Goal: Information Seeking & Learning: Check status

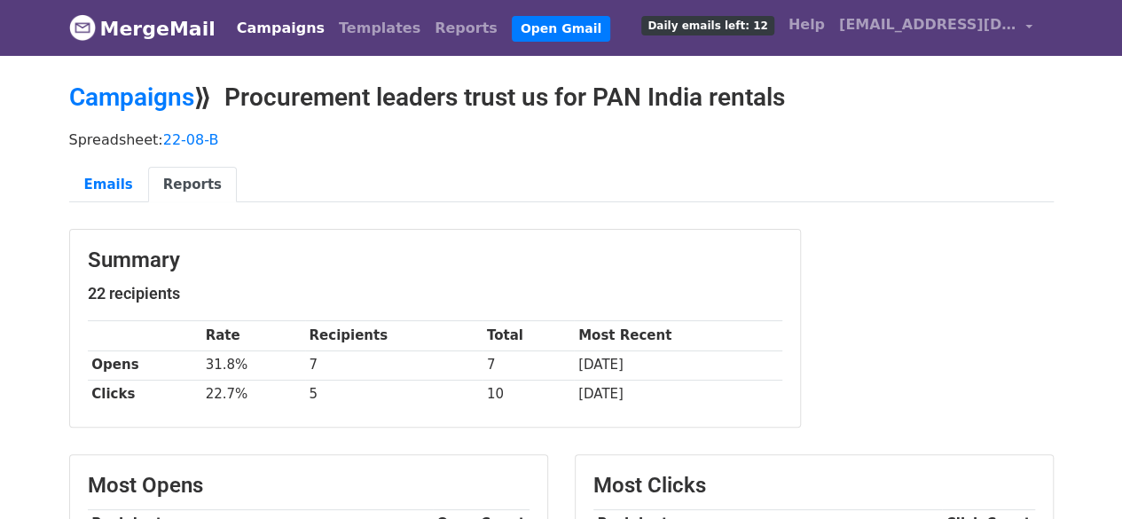
click at [268, 20] on link "Campaigns" at bounding box center [281, 28] width 102 height 35
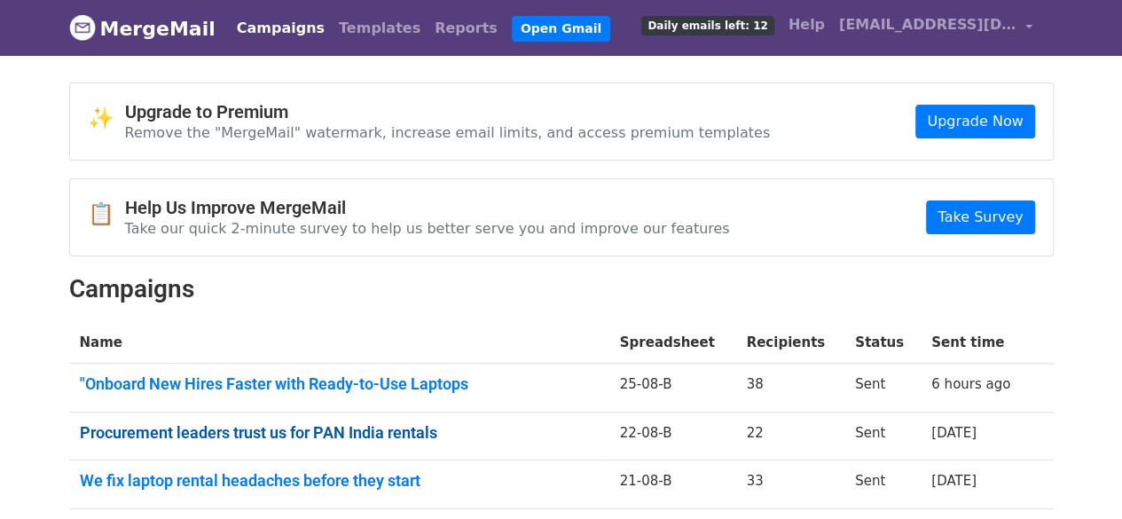
click at [325, 428] on link "Procurement leaders trust us for PAN India rentals" at bounding box center [339, 433] width 519 height 20
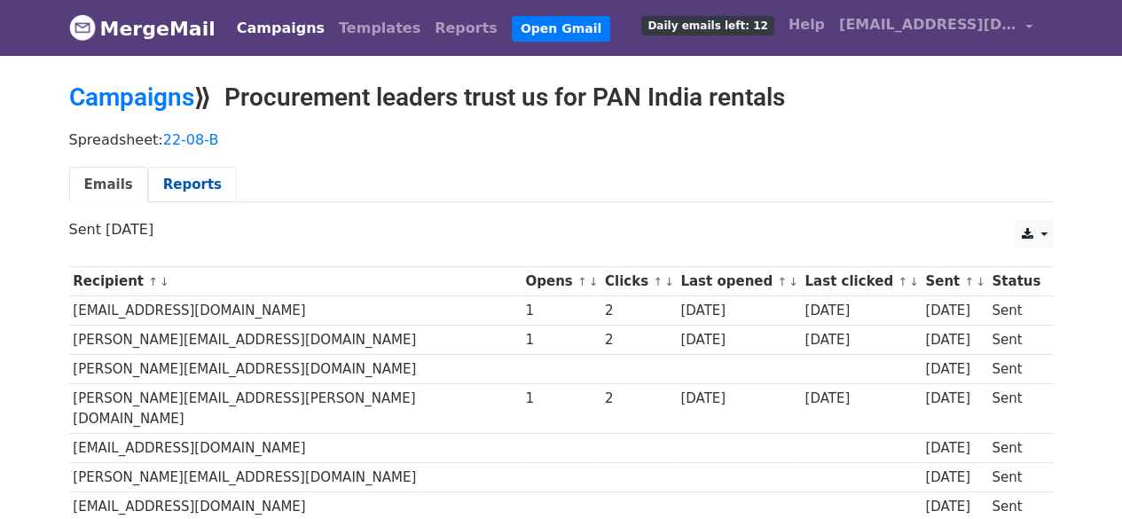
click at [188, 182] on link "Reports" at bounding box center [192, 185] width 89 height 36
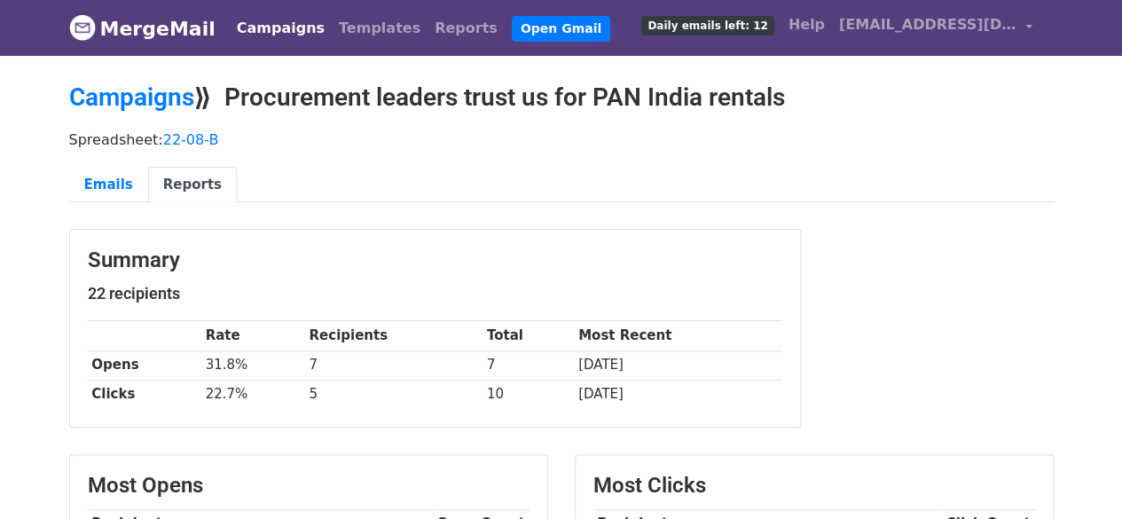
click at [305, 107] on h2 "Campaigns ⟫ Procurement leaders trust us for PAN India rentals" at bounding box center [561, 97] width 984 height 30
copy h2 "Procurement"
click at [273, 24] on link "Campaigns" at bounding box center [281, 28] width 102 height 35
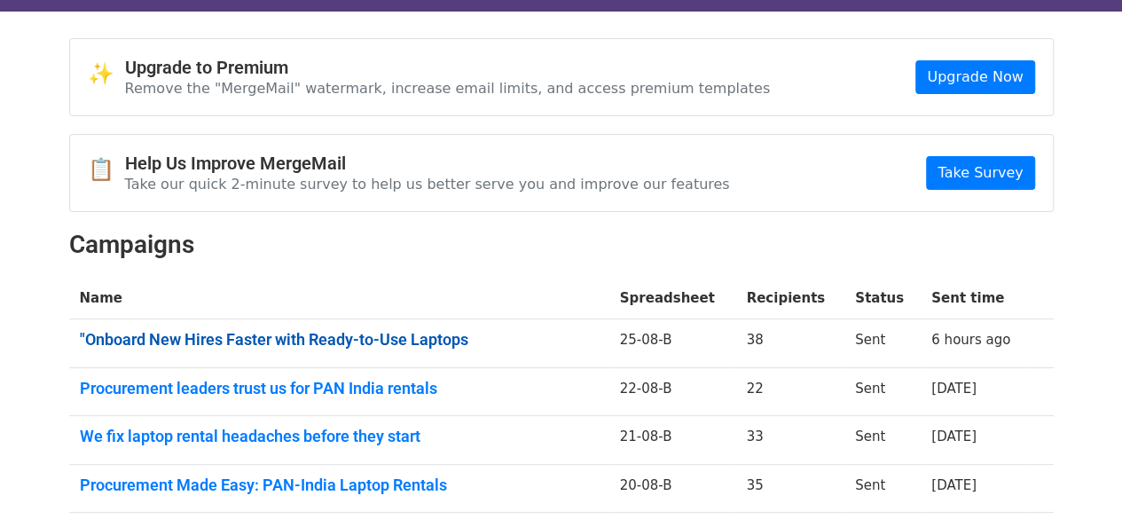
click at [372, 337] on link ""Onboard New Hires Faster with Ready-to-Use Laptops" at bounding box center [339, 340] width 519 height 20
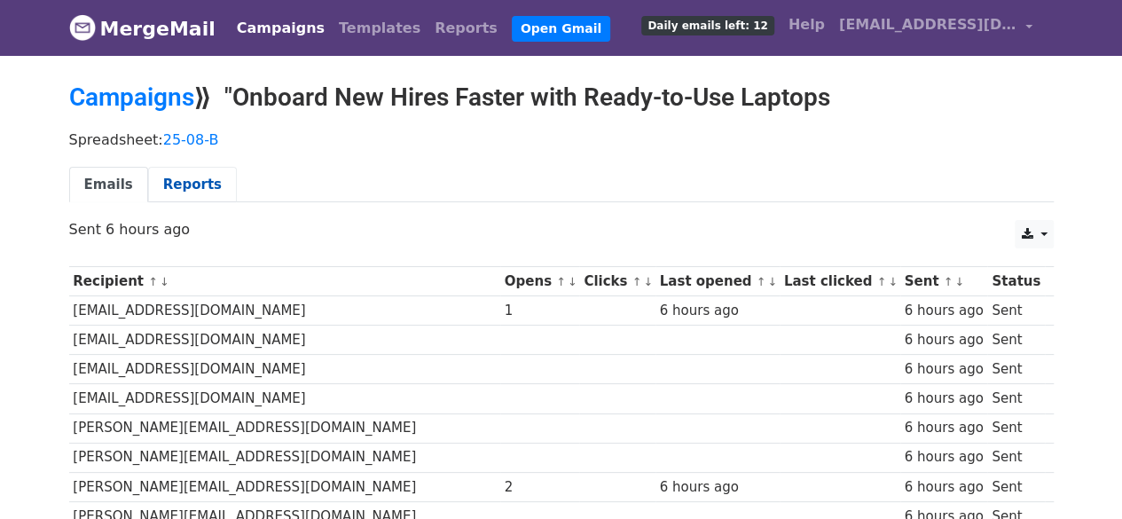
click at [190, 181] on link "Reports" at bounding box center [192, 185] width 89 height 36
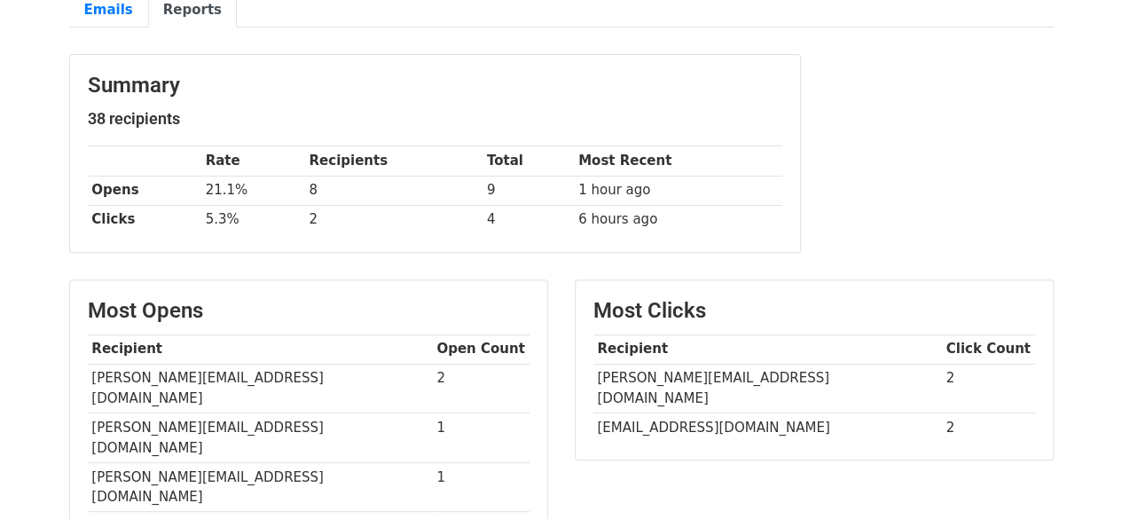
scroll to position [176, 0]
click at [674, 365] on td "[PERSON_NAME][EMAIL_ADDRESS][DOMAIN_NAME]" at bounding box center [767, 388] width 348 height 50
copy tr "[PERSON_NAME][EMAIL_ADDRESS][DOMAIN_NAME]"
click at [674, 365] on td "[PERSON_NAME][EMAIL_ADDRESS][DOMAIN_NAME]" at bounding box center [767, 388] width 348 height 50
